Goal: Information Seeking & Learning: Learn about a topic

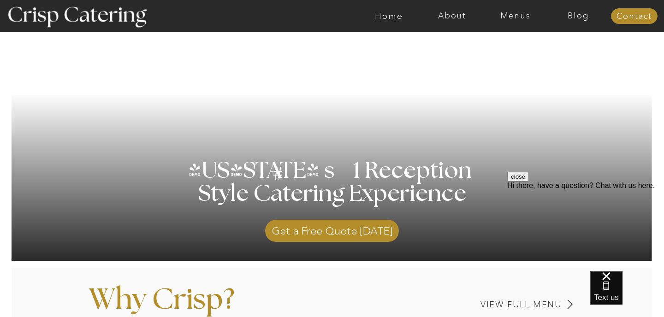
scroll to position [111, 0]
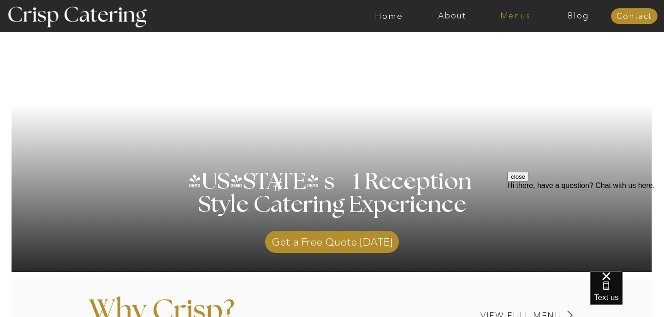
click at [518, 14] on nav "Menus" at bounding box center [515, 16] width 63 height 9
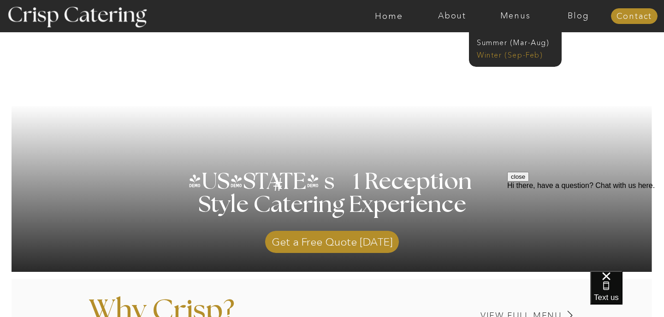
click at [506, 55] on nav "Winter (Sep-Feb)" at bounding box center [515, 54] width 76 height 9
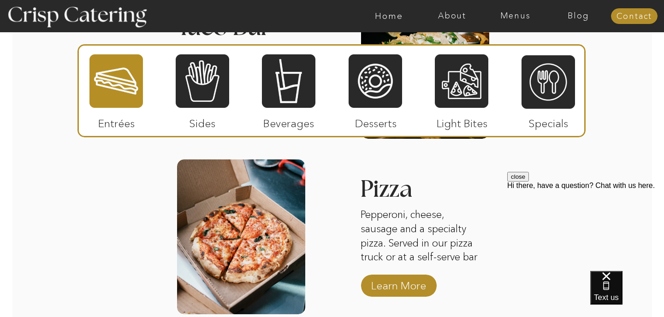
scroll to position [1473, 0]
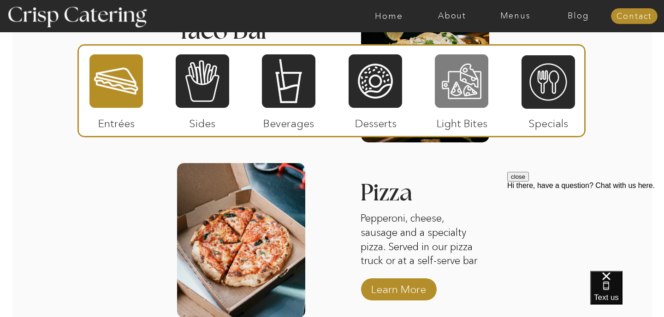
click at [455, 84] on div at bounding box center [461, 80] width 53 height 55
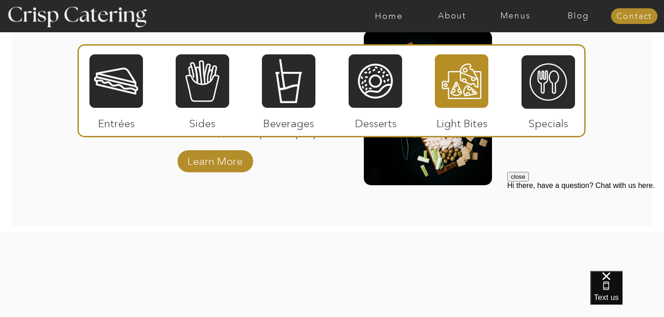
scroll to position [1270, 0]
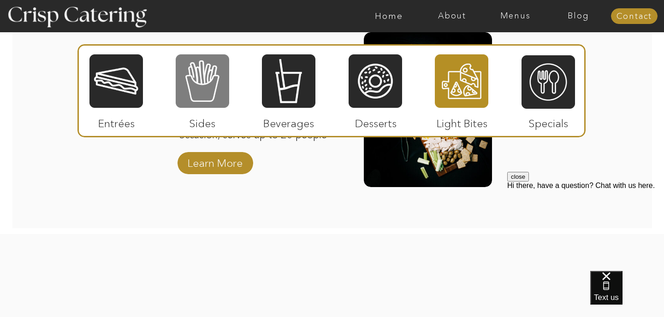
click at [207, 80] on div at bounding box center [202, 80] width 53 height 55
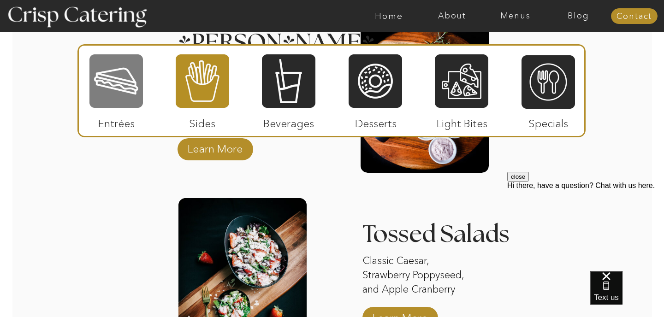
click at [119, 86] on div at bounding box center [115, 80] width 53 height 55
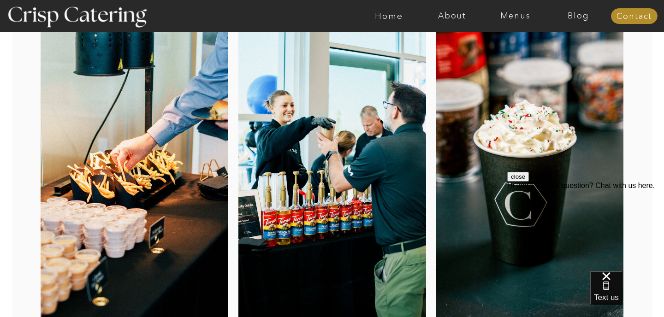
scroll to position [90, 0]
